Goal: Information Seeking & Learning: Learn about a topic

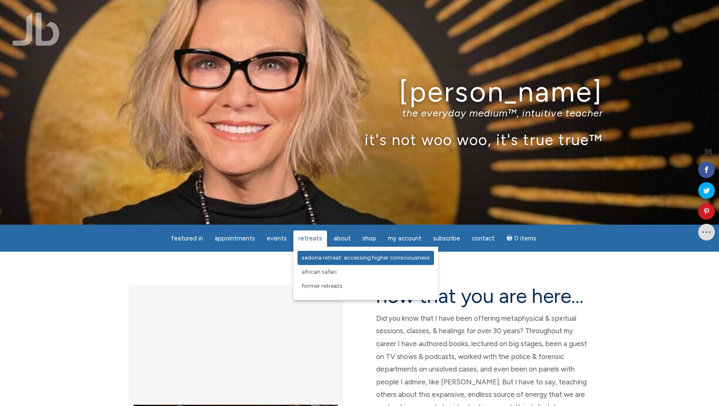
click at [313, 258] on span "Sedona Retreat: Accessing Higher Consciousness" at bounding box center [366, 257] width 128 height 7
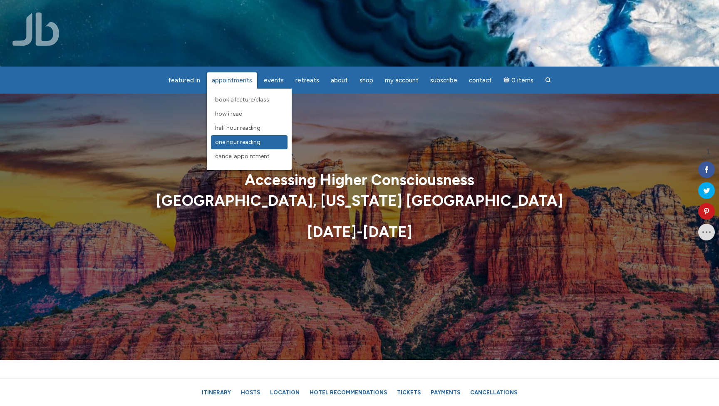
click at [249, 141] on span "One Hour Reading" at bounding box center [237, 142] width 45 height 7
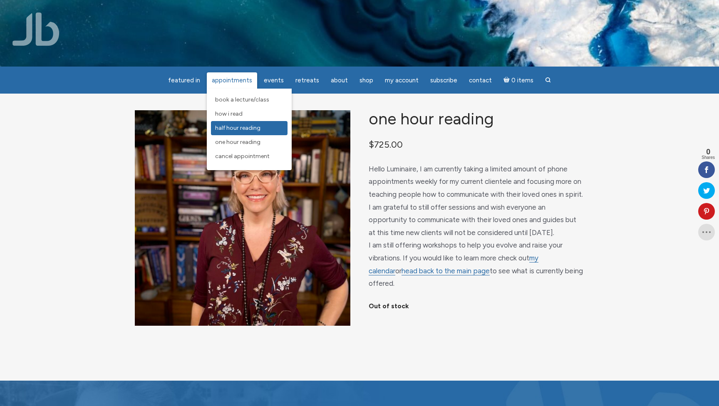
click at [255, 129] on span "Half Hour Reading" at bounding box center [237, 127] width 45 height 7
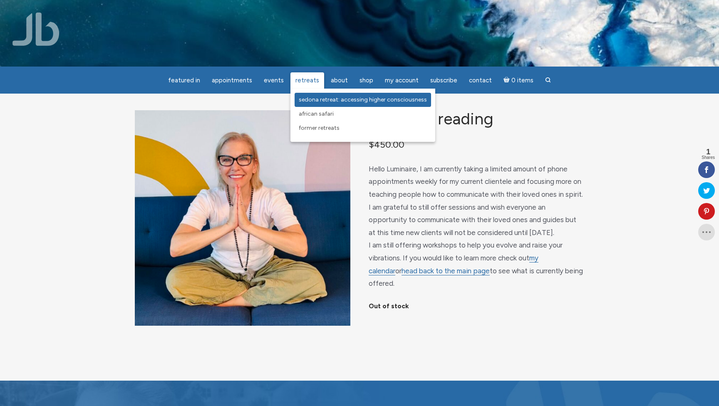
click at [319, 101] on span "Sedona Retreat: Accessing Higher Consciousness" at bounding box center [363, 99] width 128 height 7
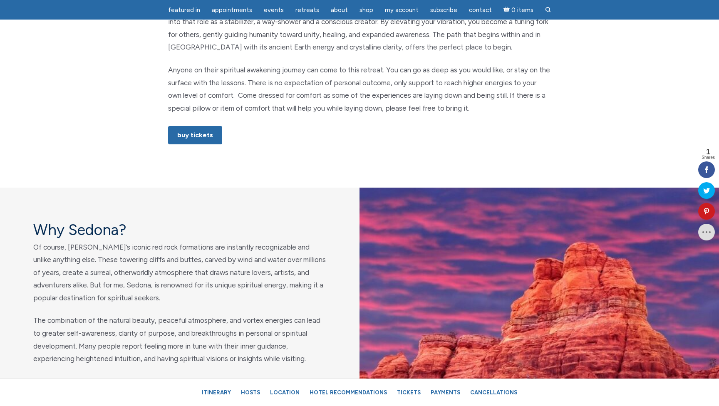
scroll to position [522, 0]
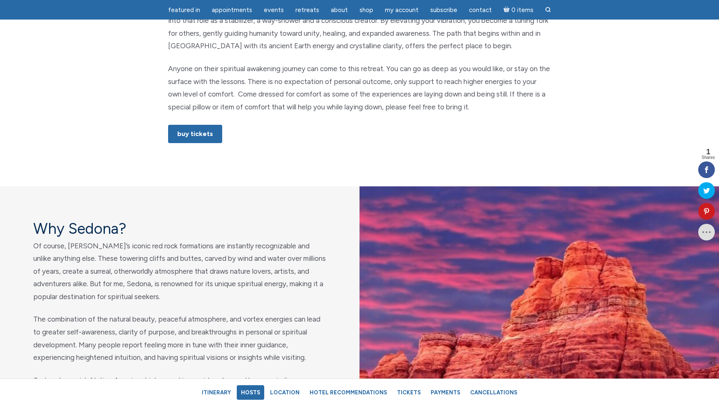
click at [260, 393] on link "Hosts" at bounding box center [250, 392] width 27 height 15
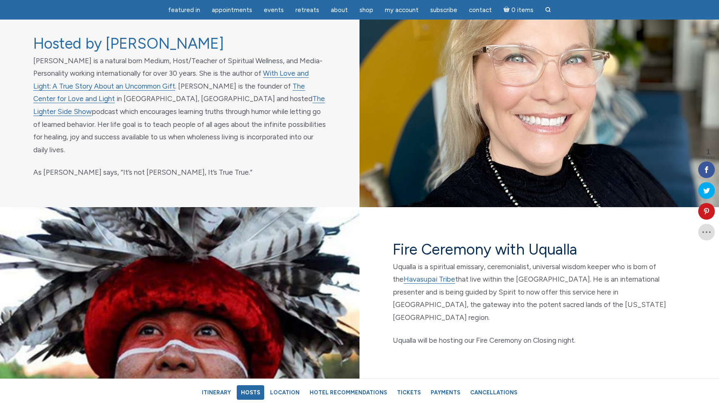
scroll to position [2726, 0]
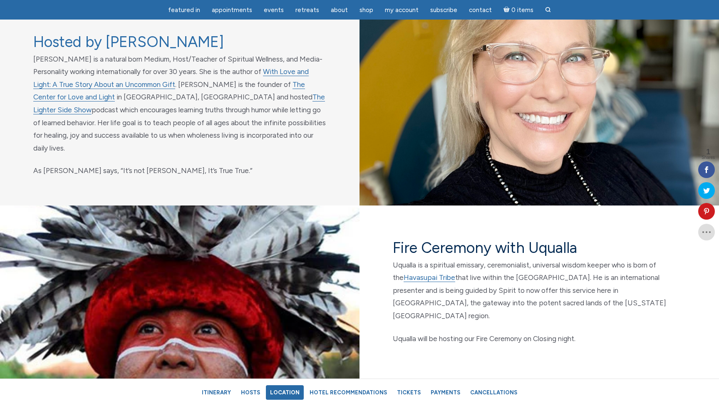
click at [292, 395] on link "Location" at bounding box center [285, 392] width 38 height 15
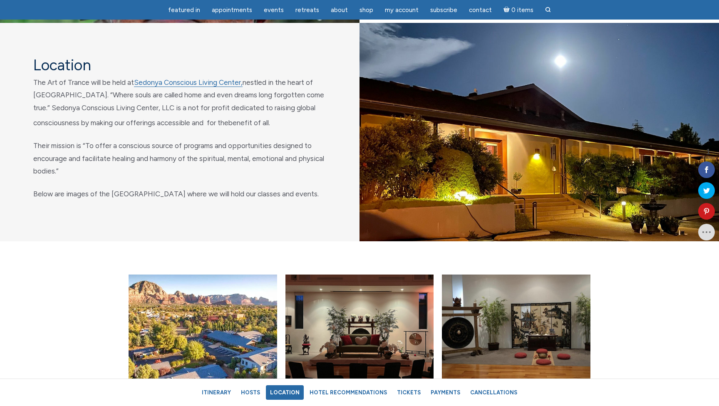
scroll to position [3101, 0]
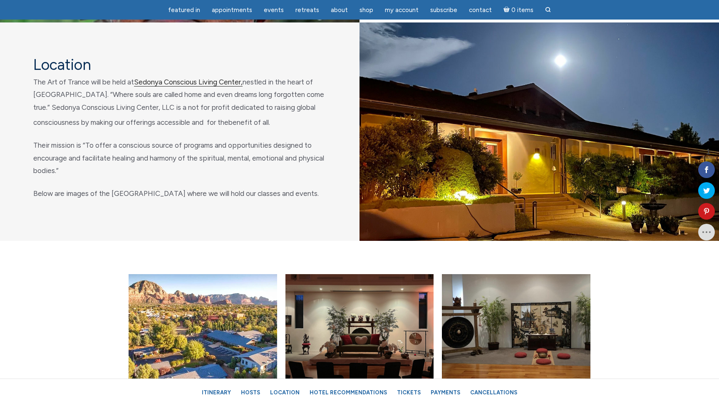
click at [203, 78] on link "Sedonya Conscious Living Center," at bounding box center [188, 82] width 109 height 9
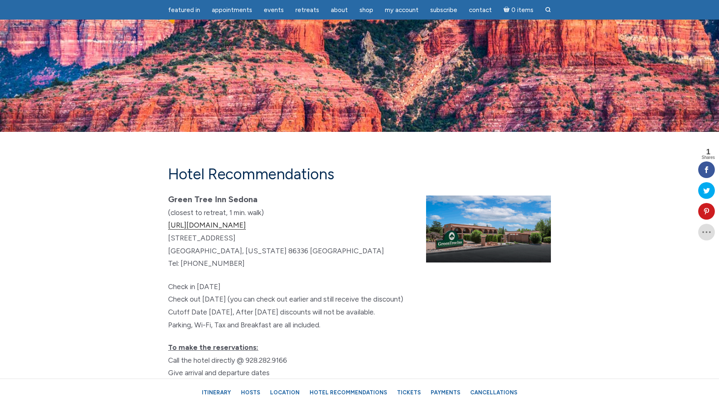
scroll to position [4613, 0]
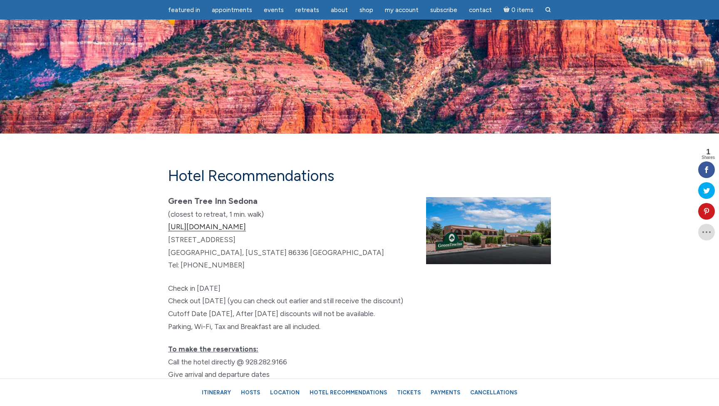
click at [228, 223] on link "[URL][DOMAIN_NAME]" at bounding box center [207, 227] width 78 height 9
